Goal: Use online tool/utility: Utilize a website feature to perform a specific function

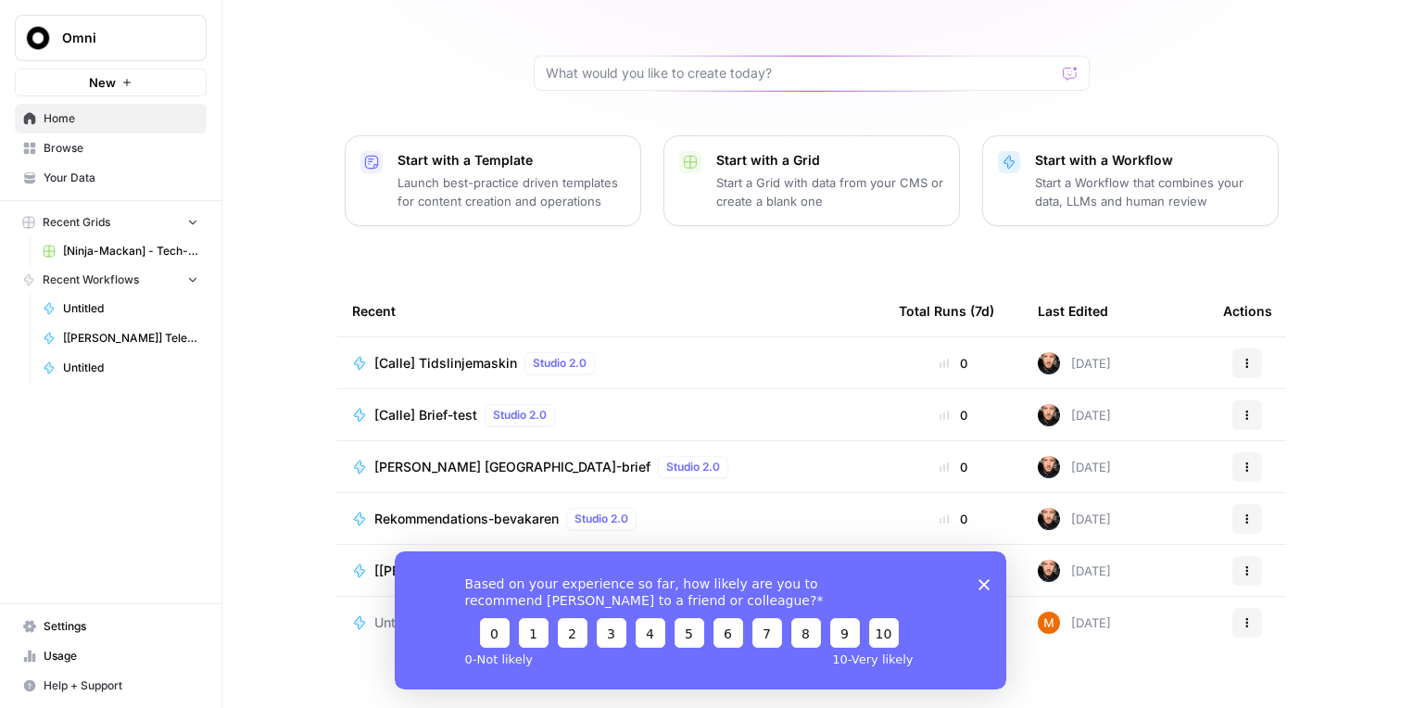
scroll to position [145, 0]
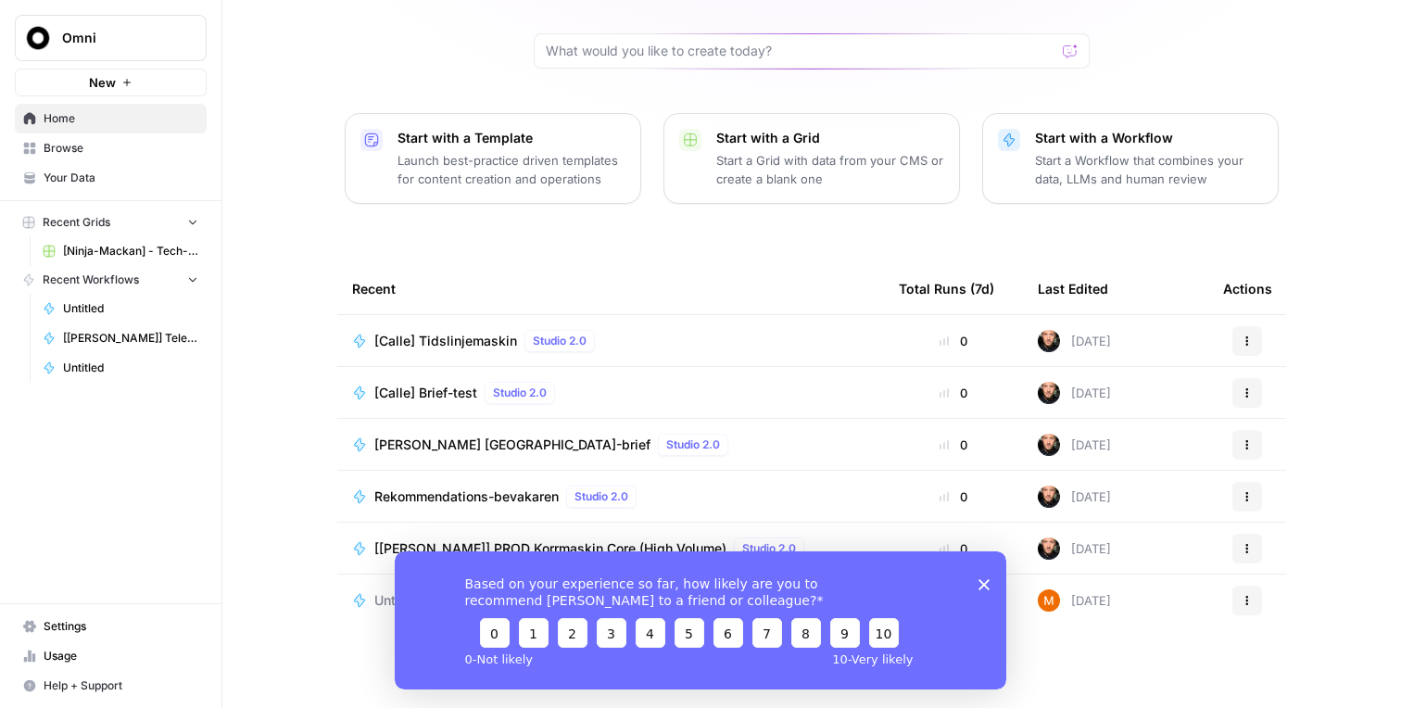
click at [989, 586] on icon "Close survey" at bounding box center [984, 583] width 11 height 11
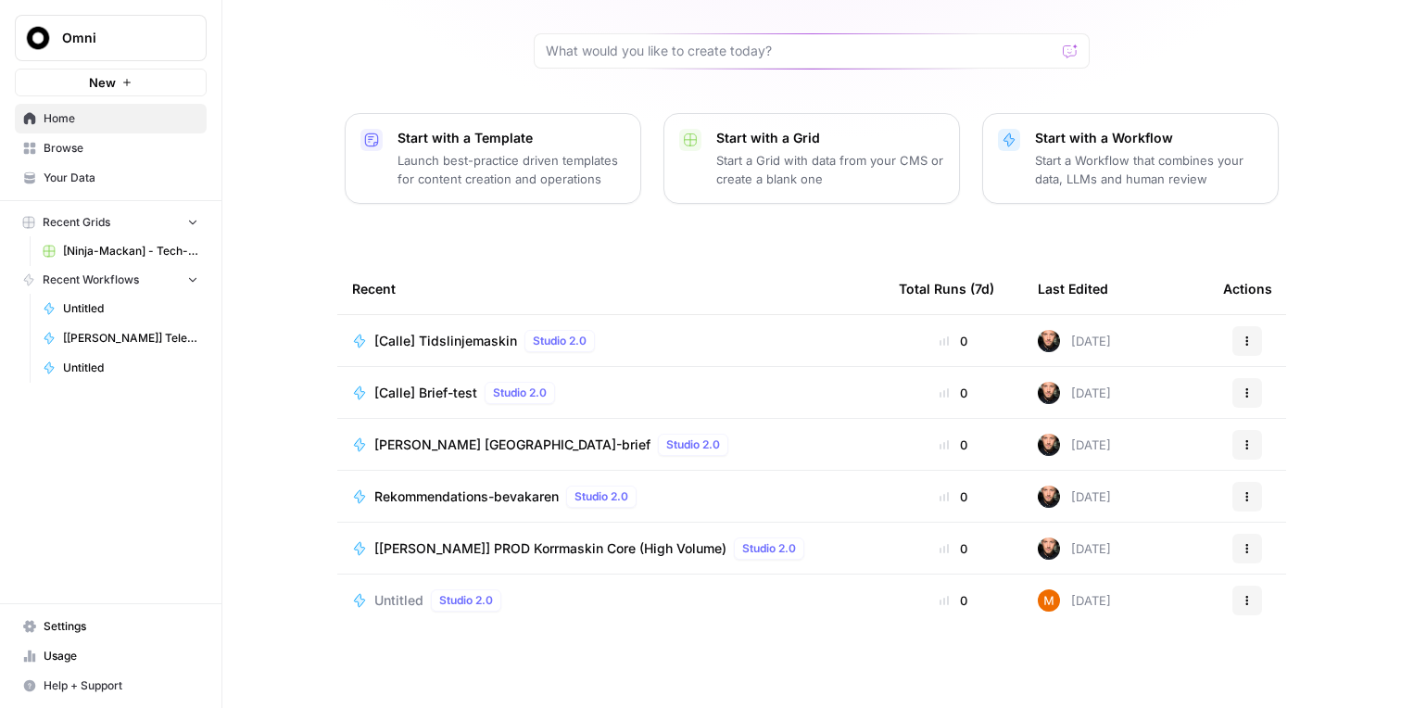
click at [674, 63] on div at bounding box center [812, 50] width 556 height 35
type input "[PERSON_NAME]"
click button "Send" at bounding box center [1071, 51] width 24 height 24
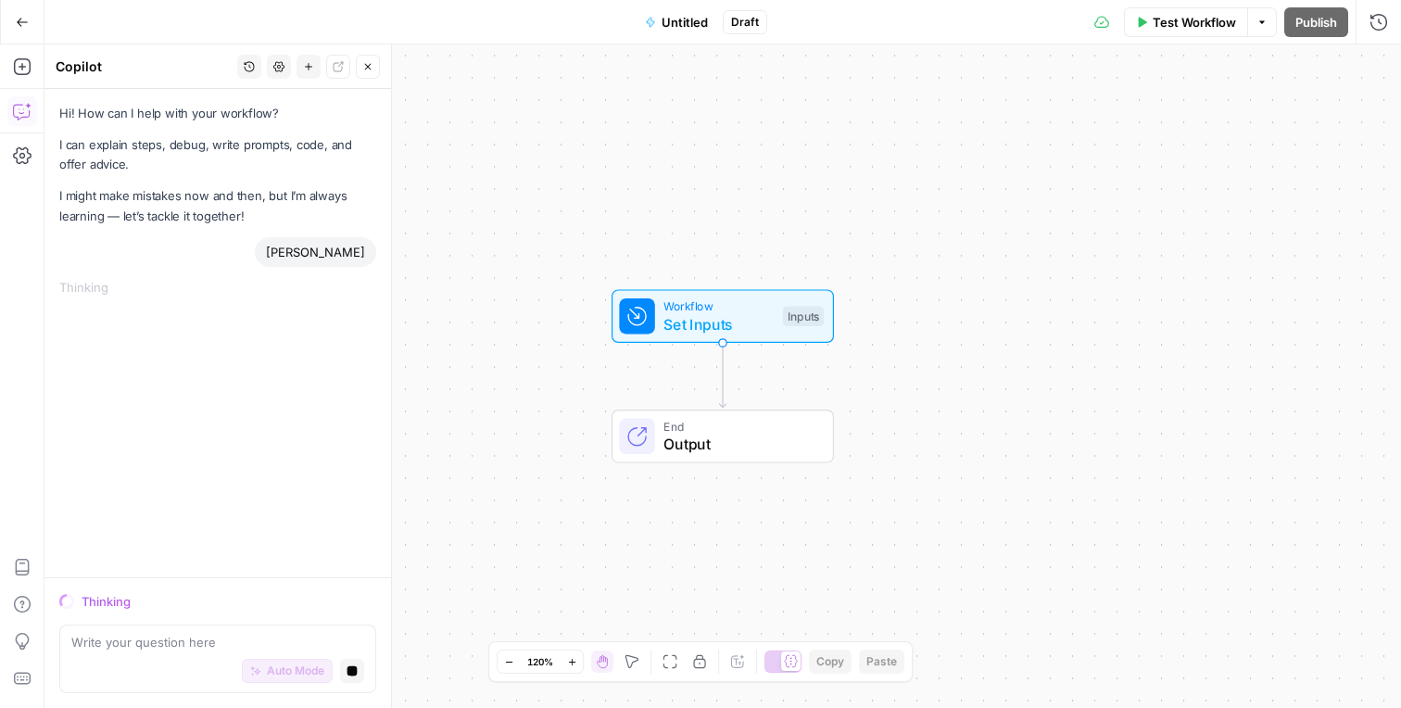
click at [20, 19] on icon "button" at bounding box center [22, 22] width 13 height 13
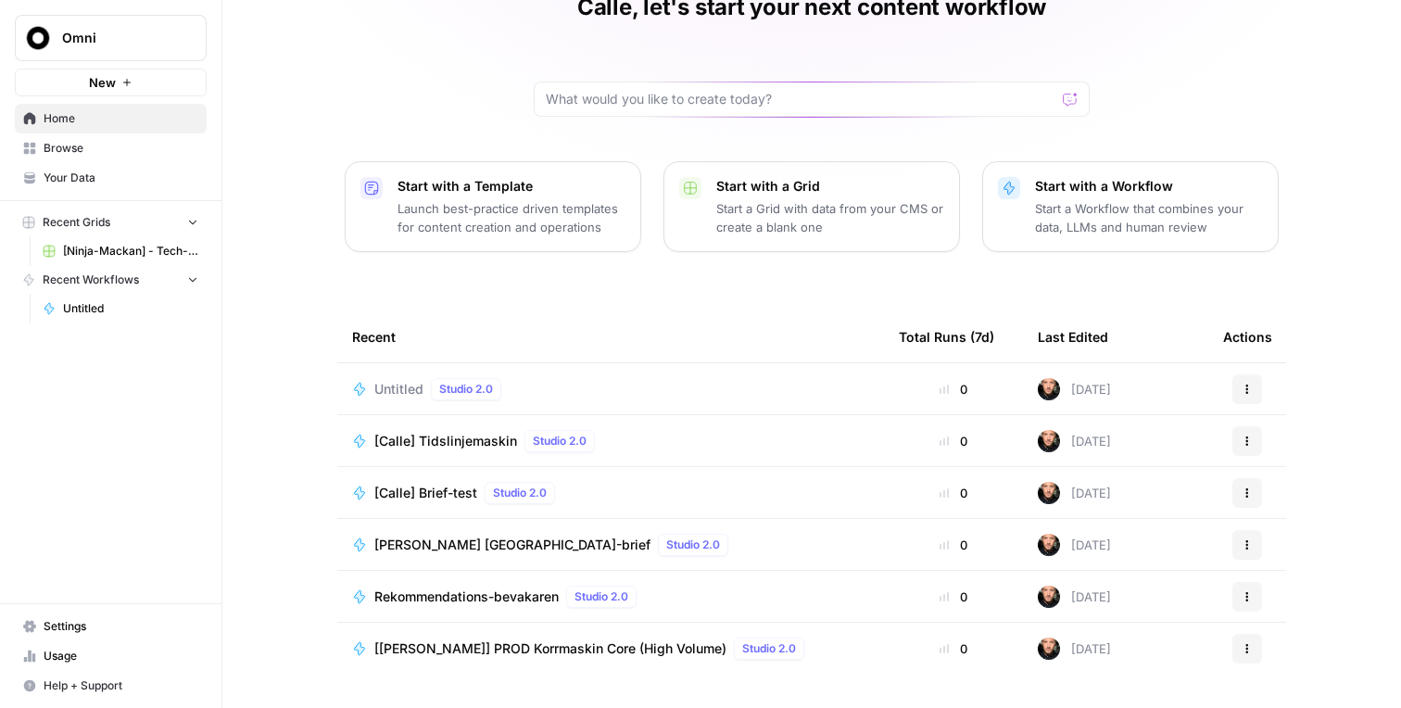
scroll to position [145, 0]
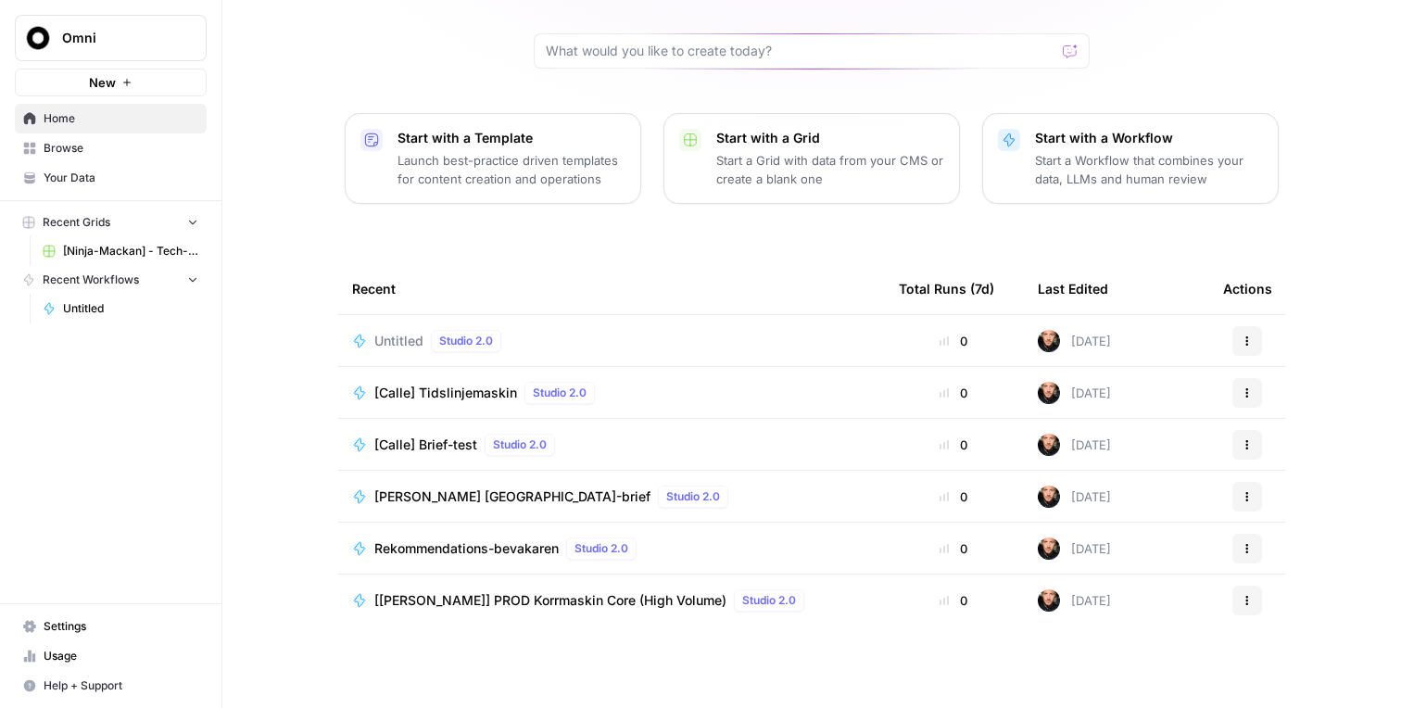
click at [79, 155] on span "Browse" at bounding box center [121, 148] width 155 height 17
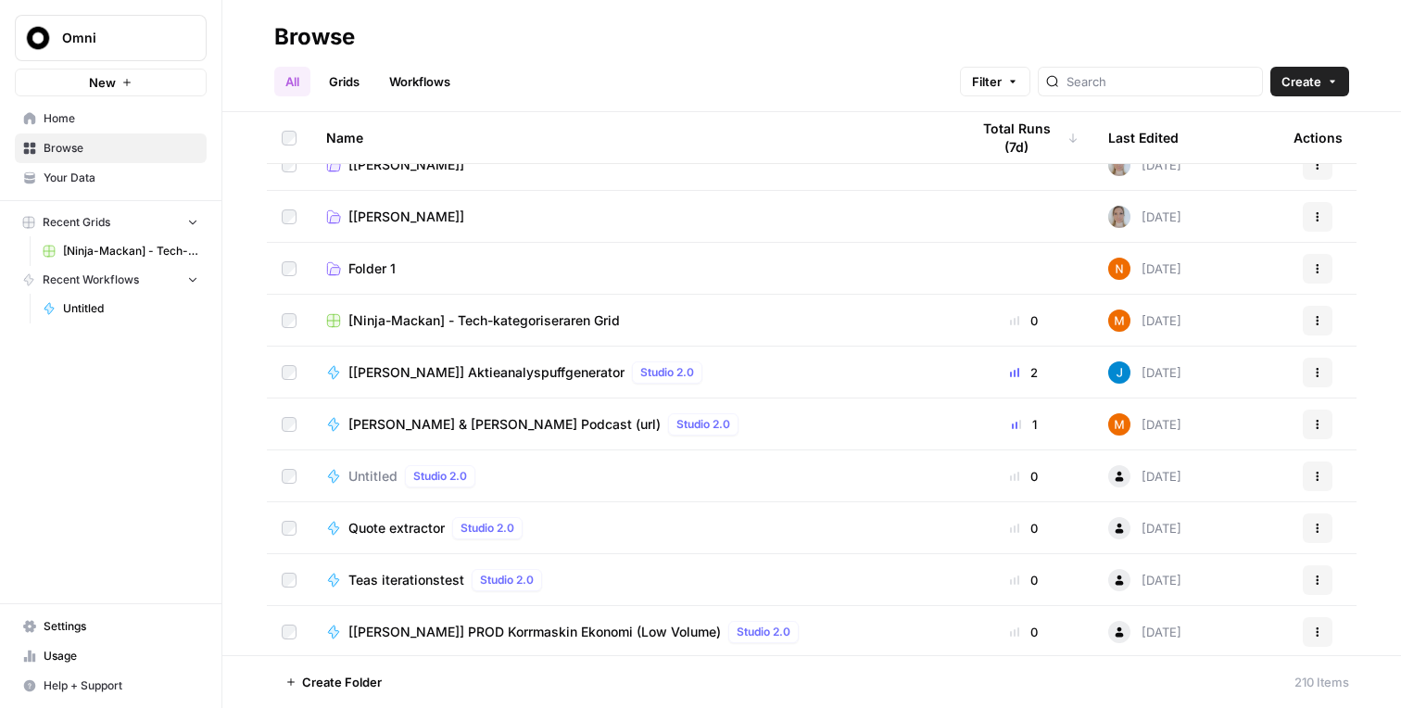
scroll to position [466, 0]
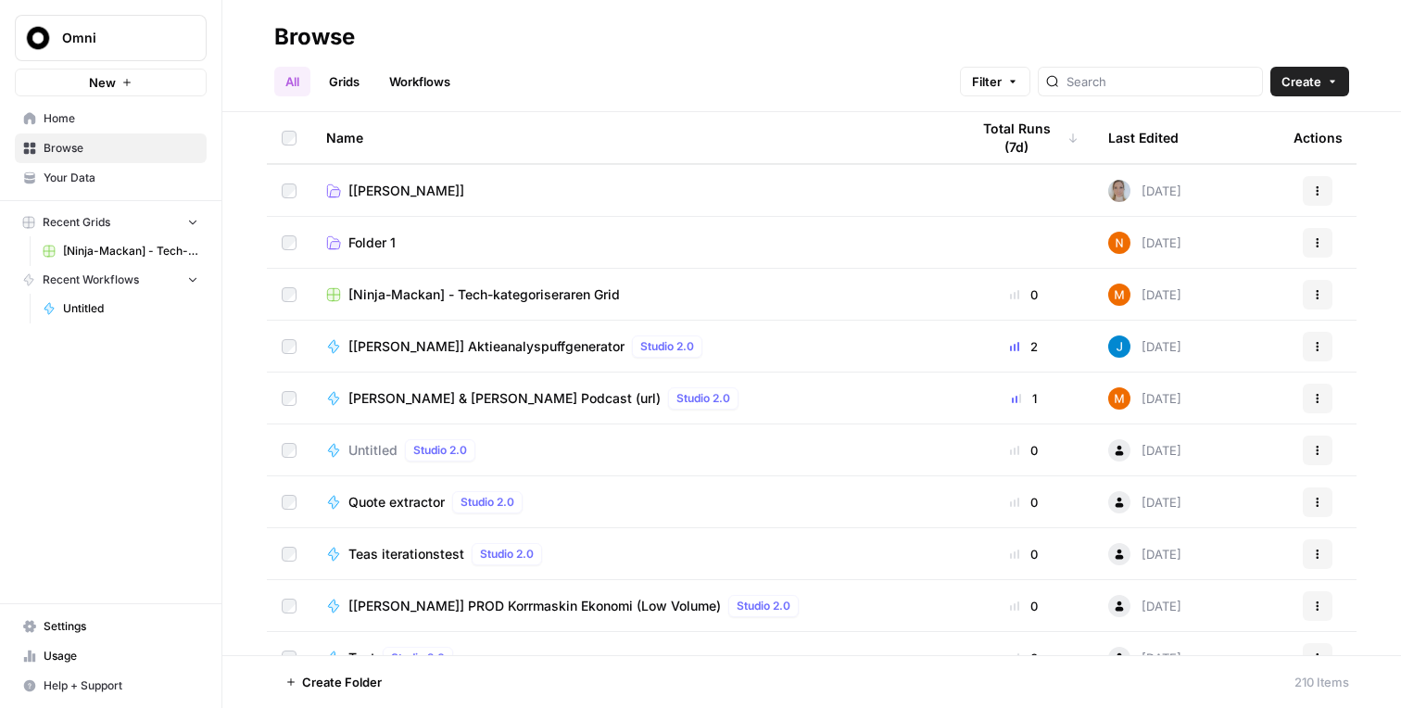
click at [525, 401] on span "[PERSON_NAME] & [PERSON_NAME] Podcast (url)" at bounding box center [504, 398] width 312 height 19
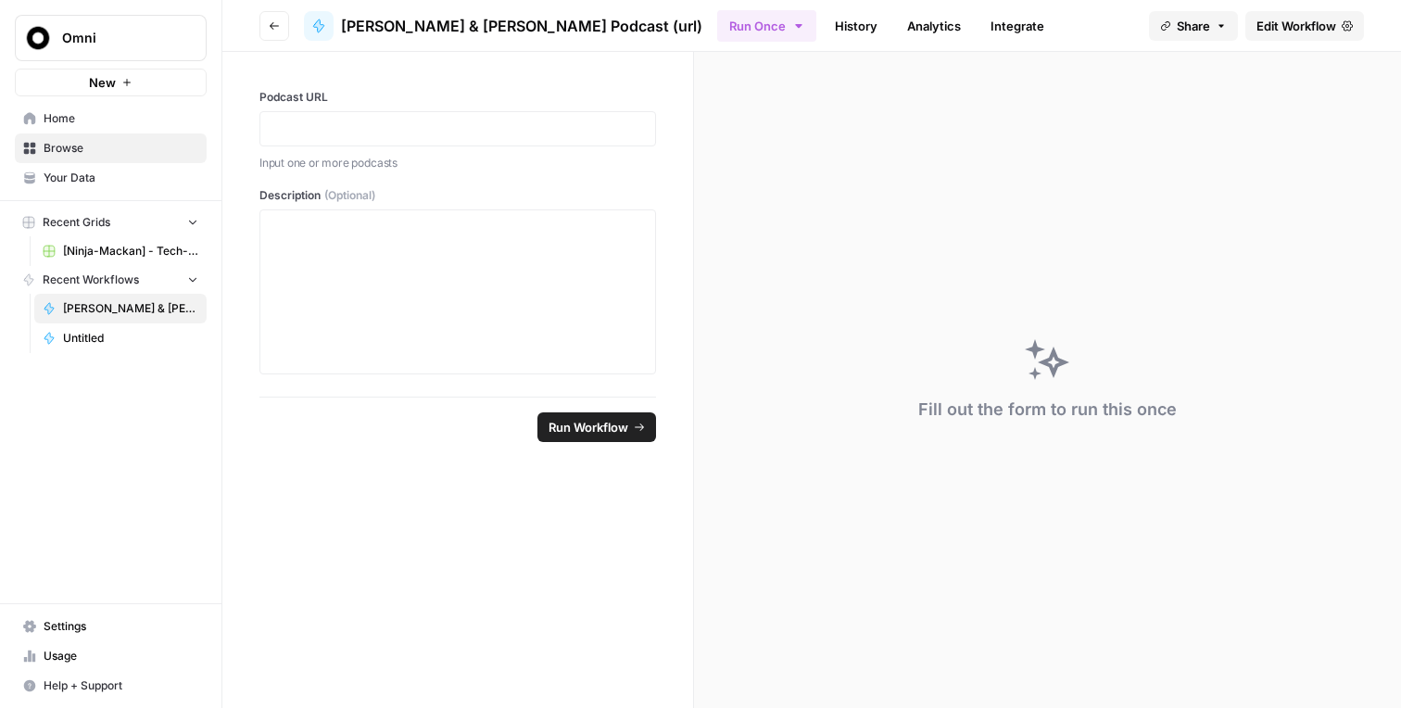
click at [1273, 29] on span "Edit Workflow" at bounding box center [1297, 26] width 80 height 19
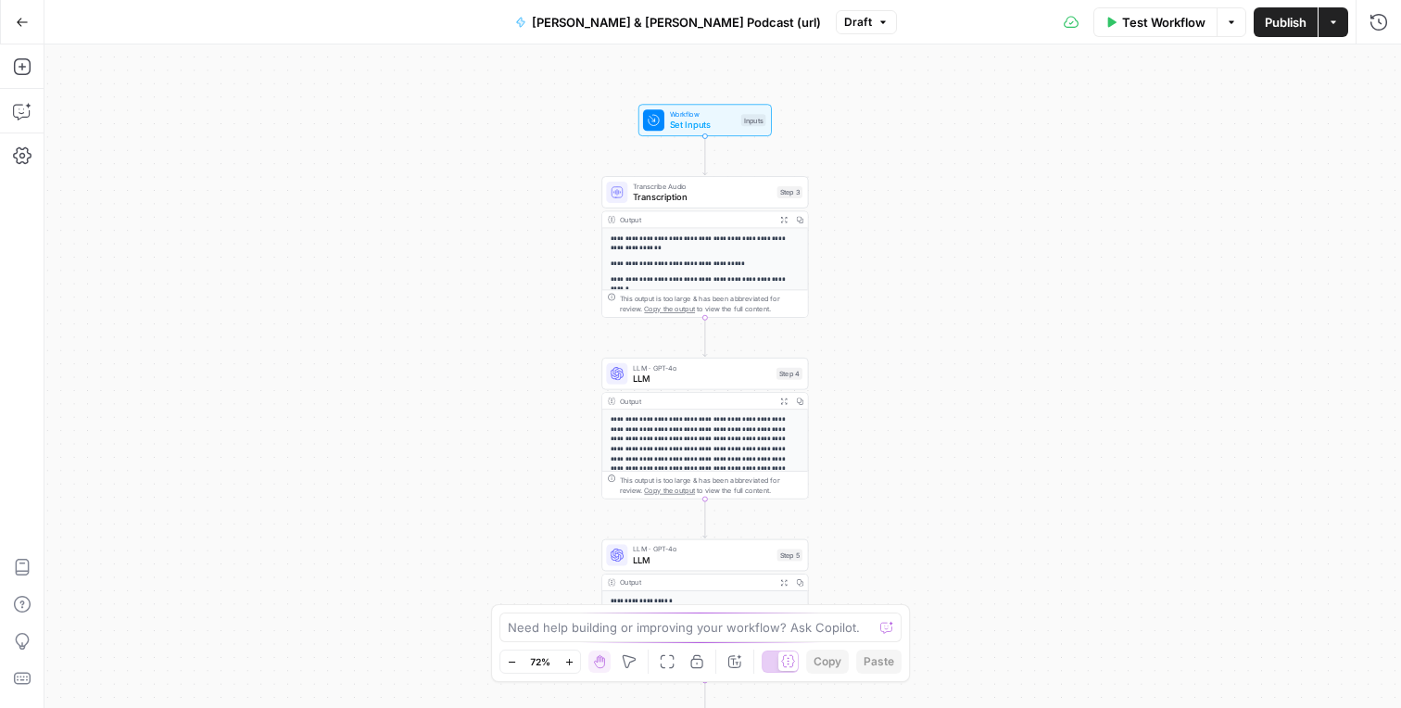
click at [652, 372] on span "LLM" at bounding box center [702, 378] width 138 height 13
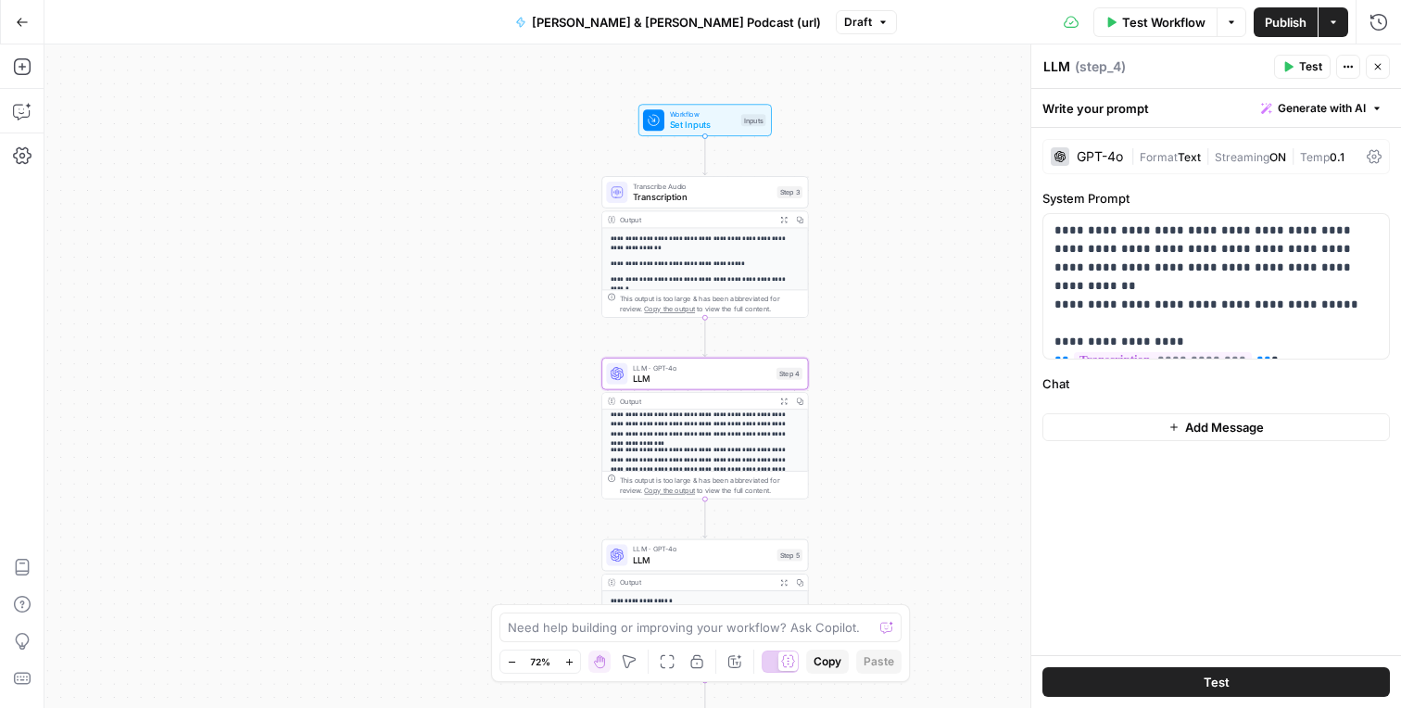
scroll to position [127, 0]
click at [675, 558] on span "LLM" at bounding box center [702, 559] width 139 height 13
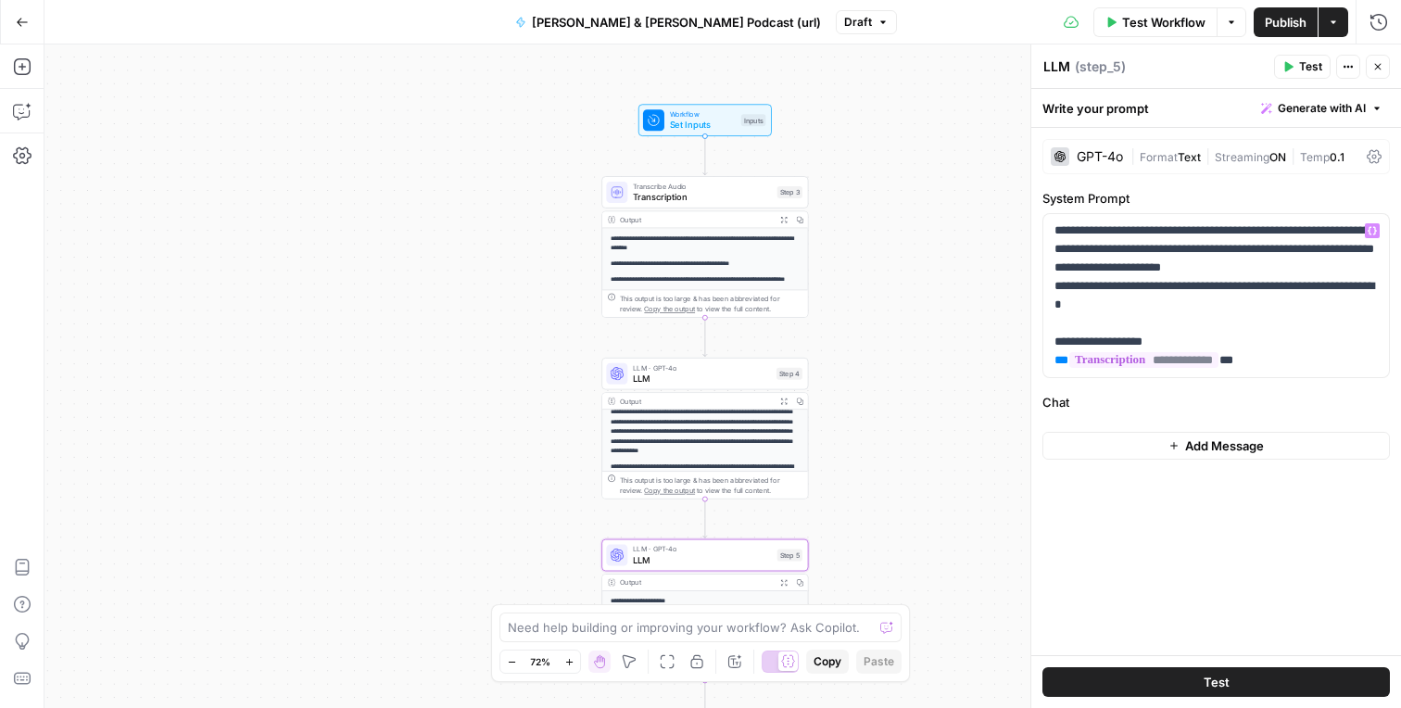
scroll to position [161, 0]
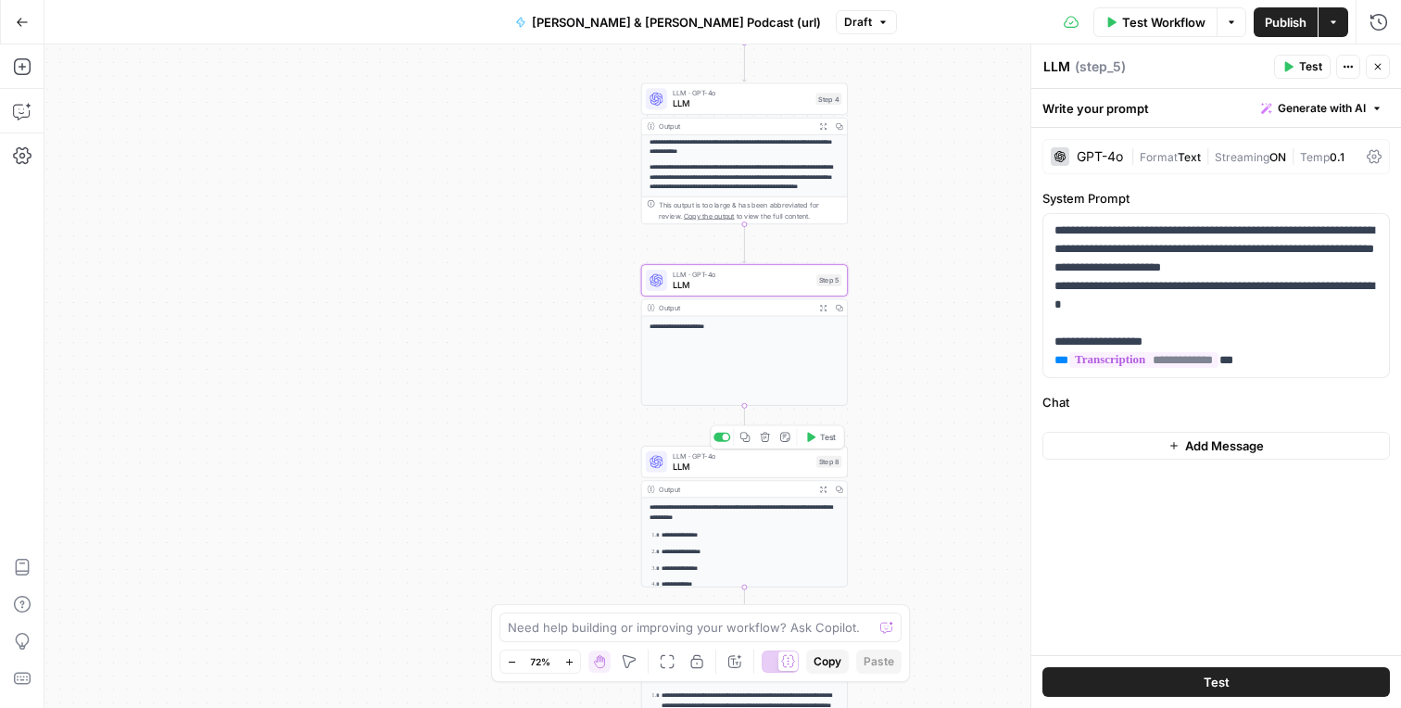
click at [750, 470] on span "LLM" at bounding box center [742, 466] width 139 height 13
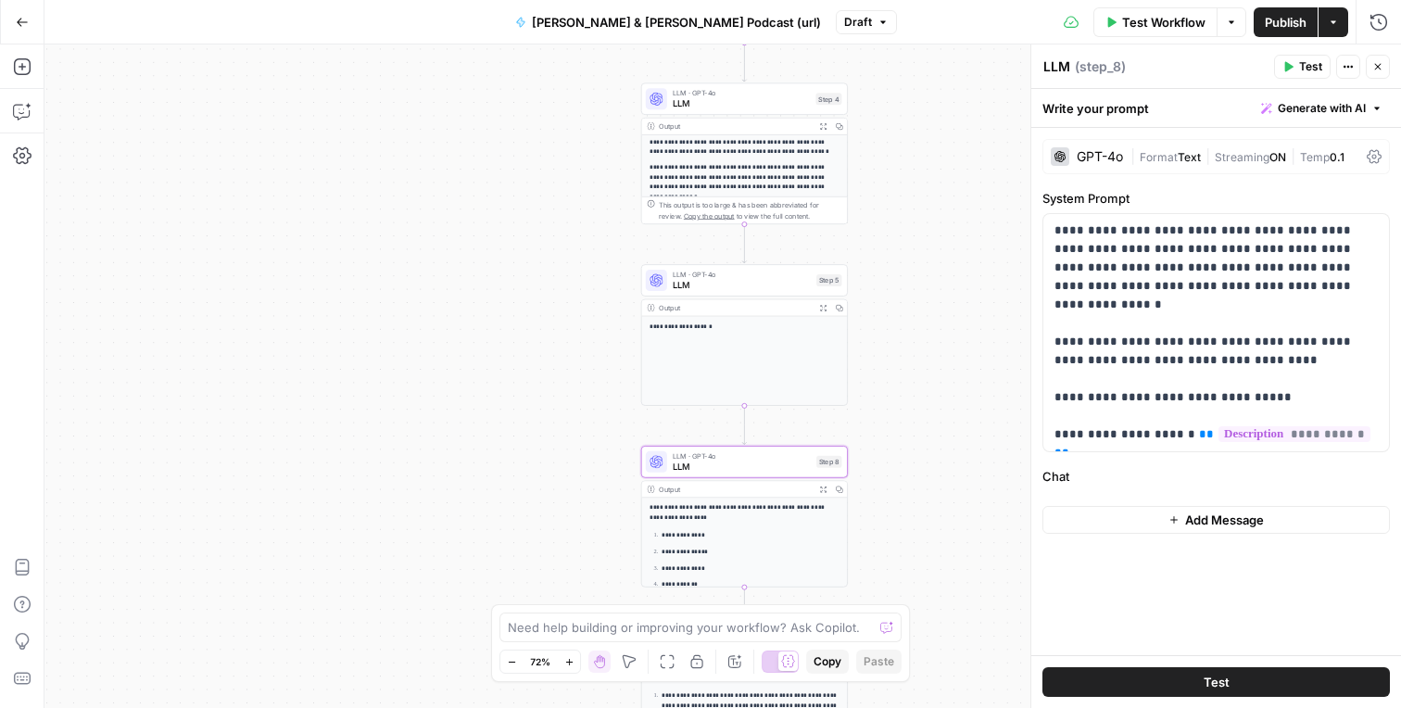
scroll to position [80, 0]
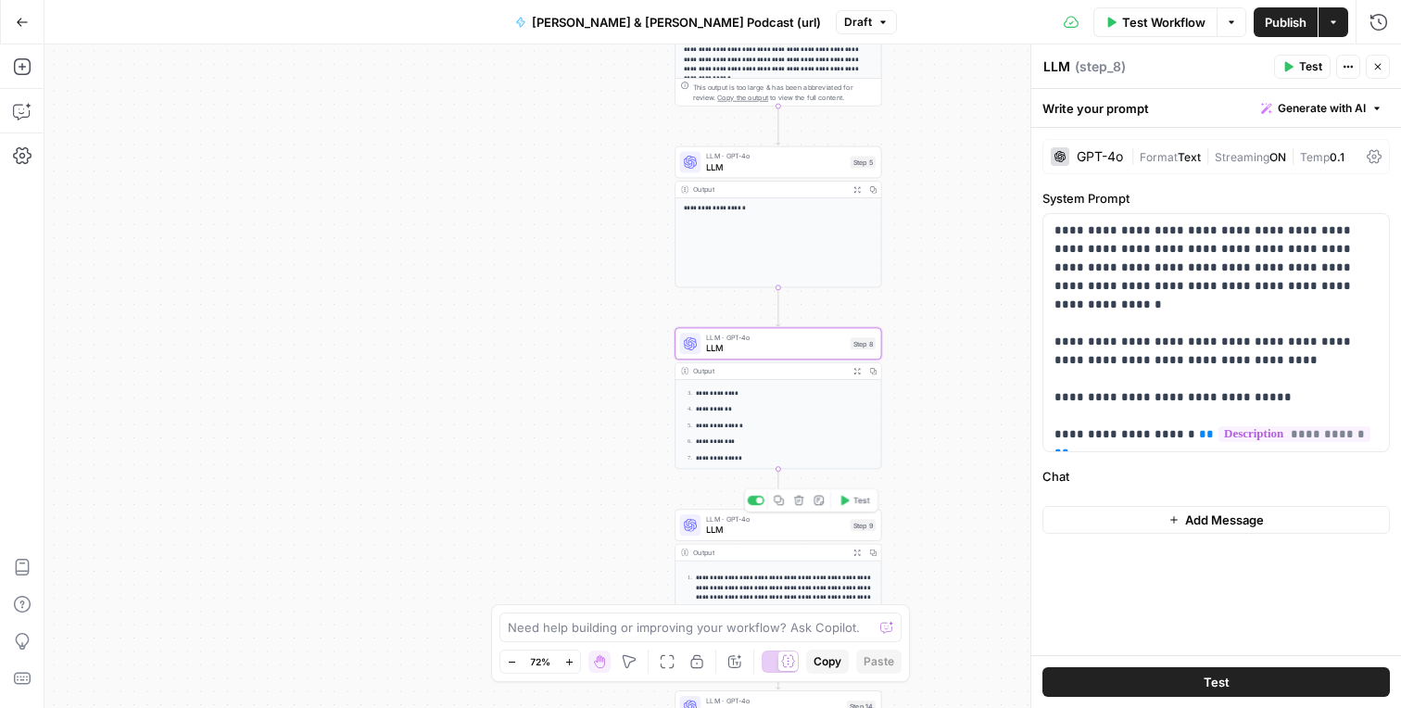
click at [794, 533] on span "LLM" at bounding box center [775, 529] width 139 height 13
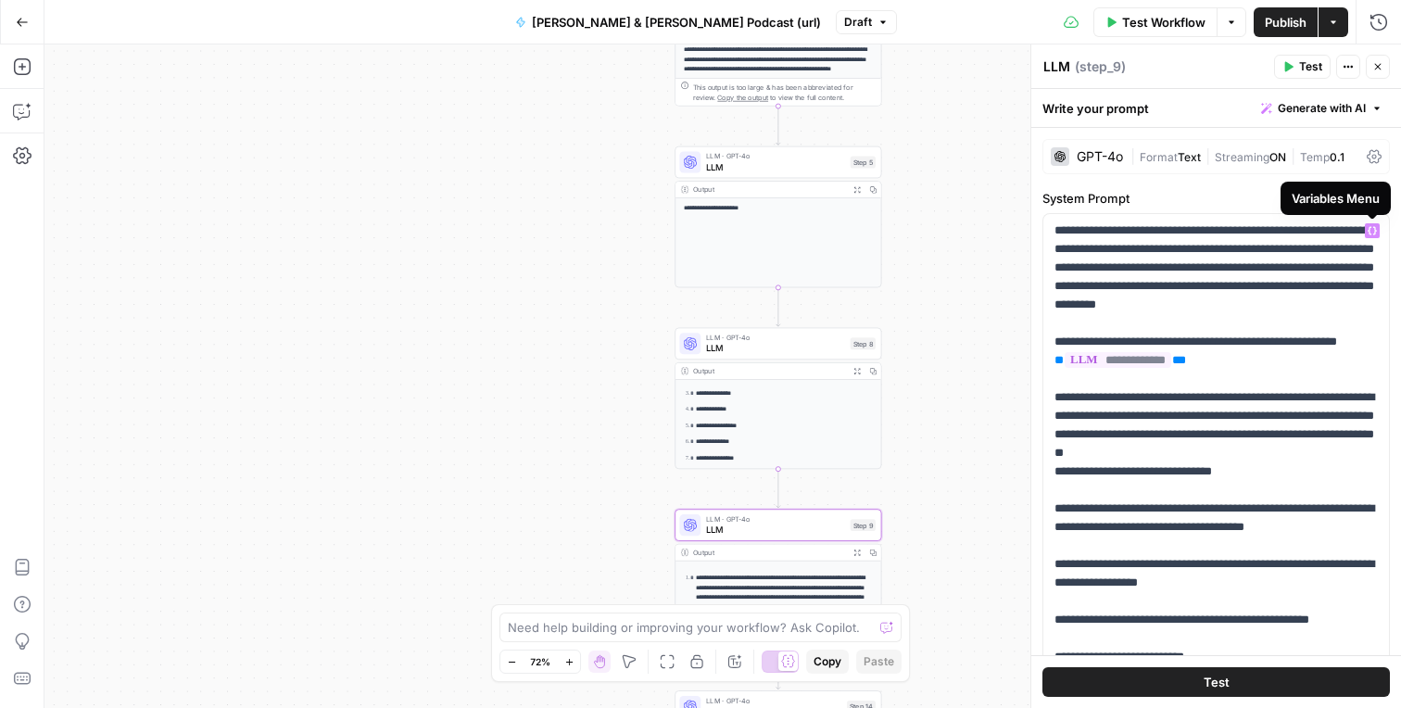
scroll to position [168, 0]
